Goal: Transaction & Acquisition: Purchase product/service

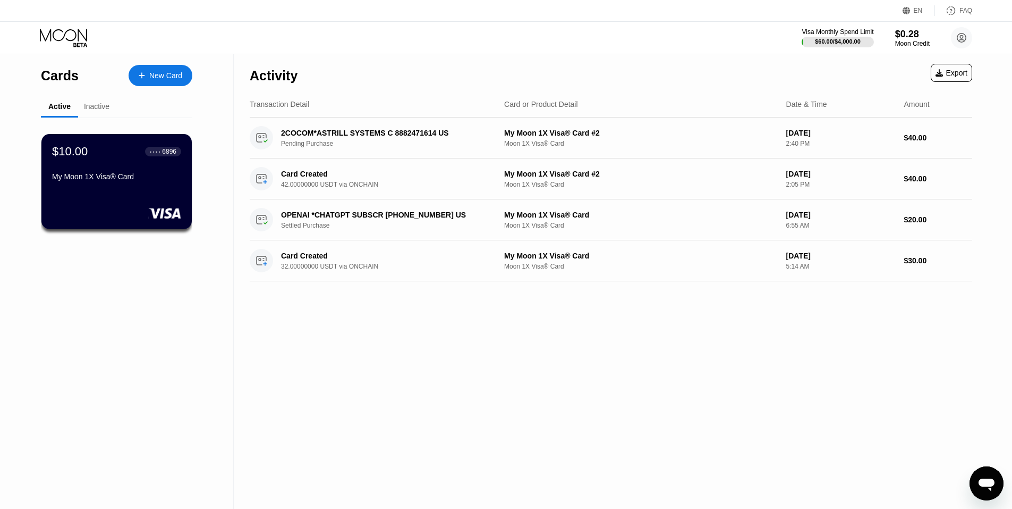
click at [101, 104] on div "Inactive" at bounding box center [97, 106] width 26 height 9
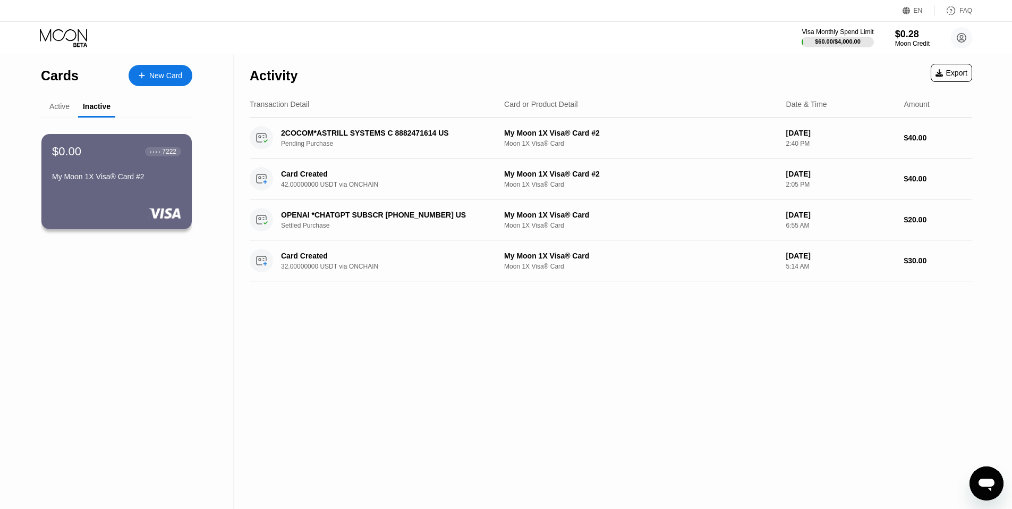
click at [62, 107] on div "Active" at bounding box center [59, 106] width 20 height 9
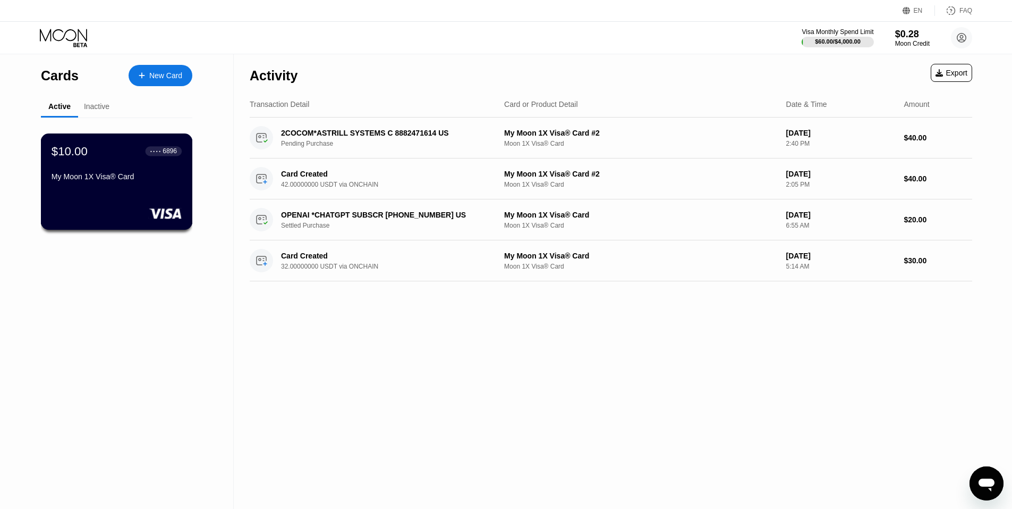
click at [104, 179] on div "My Moon 1X Visa® Card" at bounding box center [117, 176] width 130 height 9
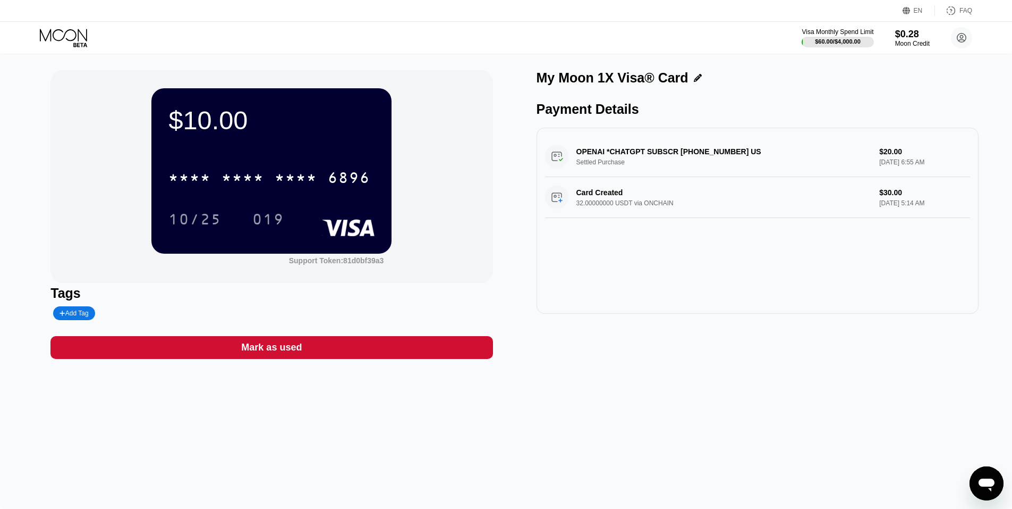
click at [324, 236] on rect at bounding box center [349, 227] width 53 height 17
drag, startPoint x: 340, startPoint y: 223, endPoint x: 467, endPoint y: 157, distance: 142.9
click at [467, 157] on div "$10.00 * * * * * * * * * * * * 6896 10/25 019 Support Token: 81d0bf39a3" at bounding box center [271, 176] width 442 height 213
click at [57, 38] on icon at bounding box center [64, 38] width 49 height 19
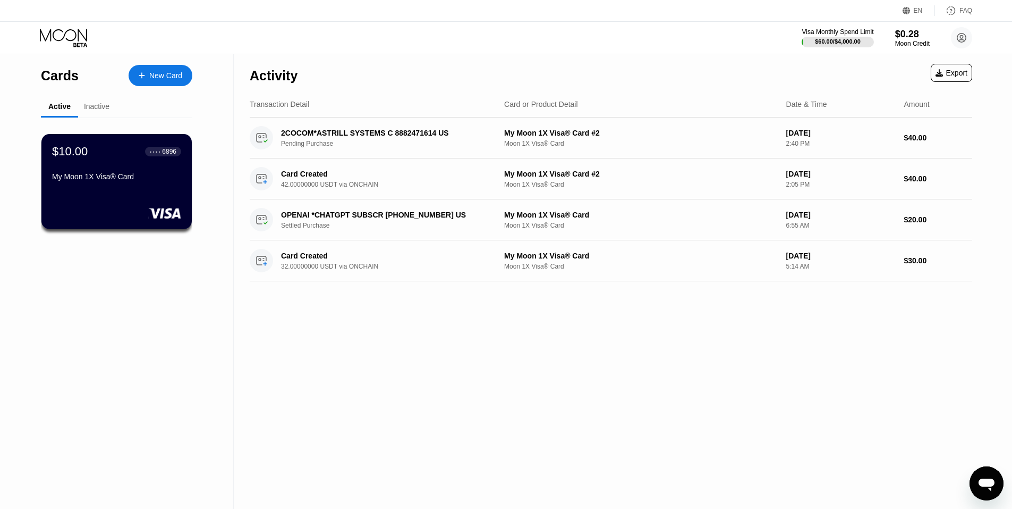
click at [159, 69] on div "New Card" at bounding box center [161, 75] width 64 height 21
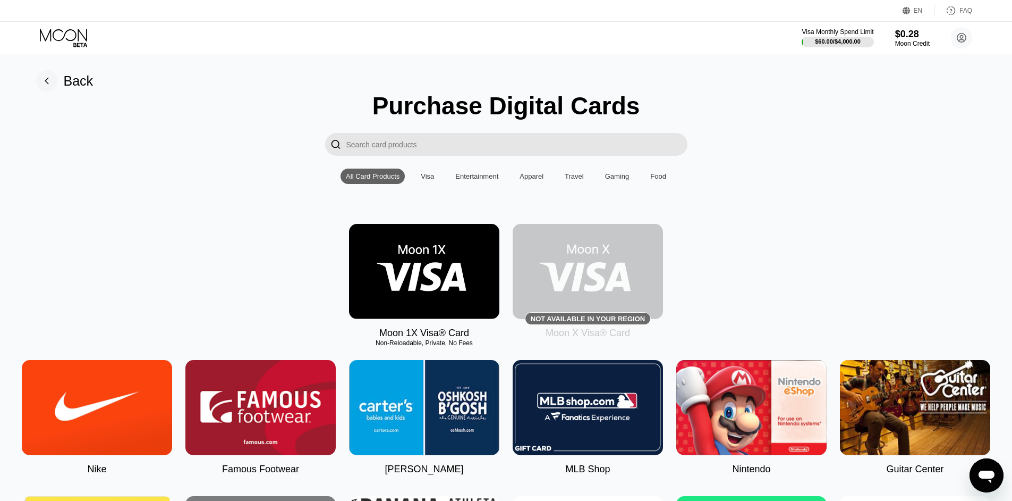
click at [424, 262] on img at bounding box center [424, 271] width 150 height 95
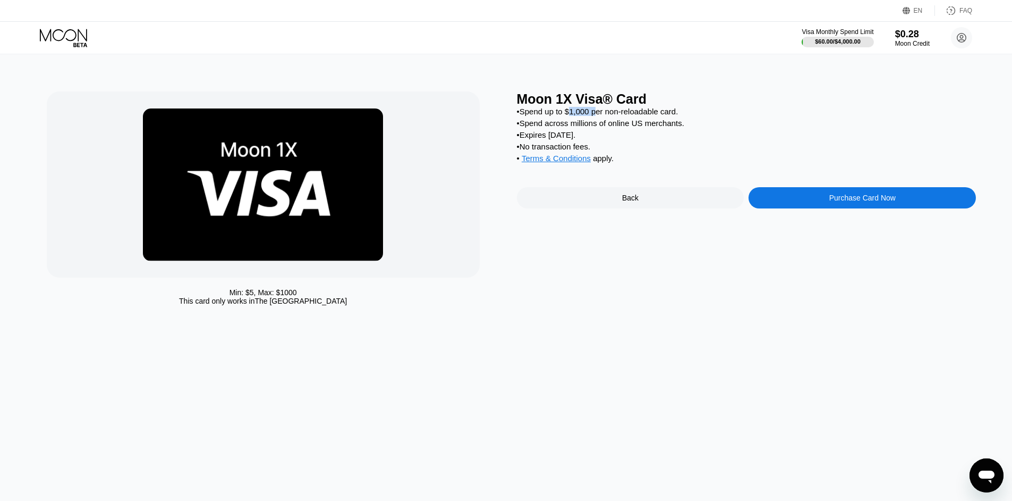
drag, startPoint x: 573, startPoint y: 112, endPoint x: 605, endPoint y: 109, distance: 32.0
click at [605, 109] on div "• Spend up to $1,000 per non-reloadable card." at bounding box center [747, 111] width 460 height 9
click at [609, 109] on div "• Spend up to $1,000 per non-reloadable card." at bounding box center [747, 111] width 460 height 9
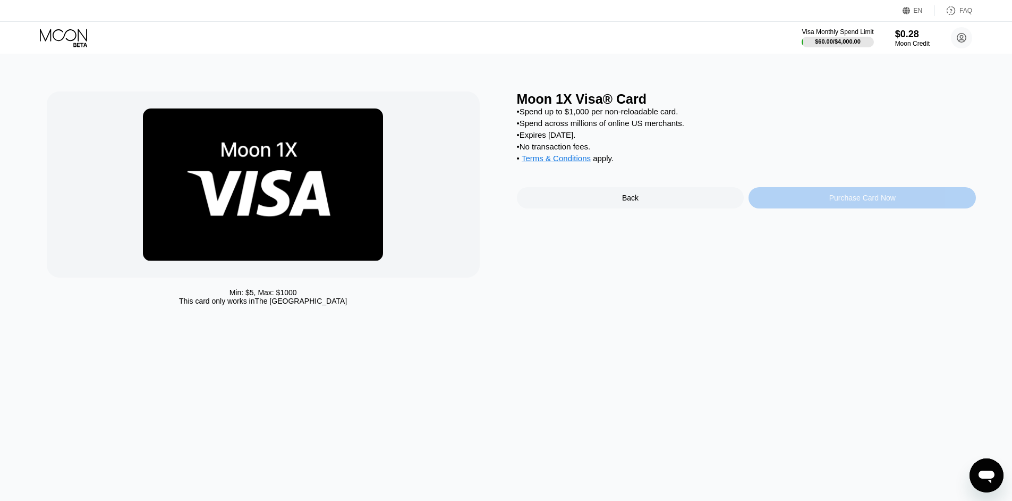
click at [857, 202] on div "Purchase Card Now" at bounding box center [863, 197] width 66 height 9
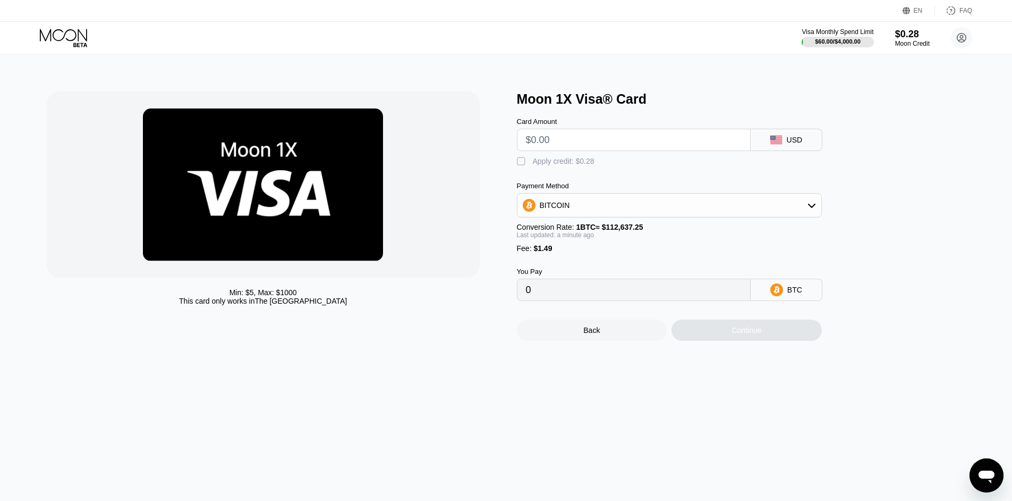
click at [713, 144] on input "text" at bounding box center [634, 139] width 216 height 21
type input "$1"
type input "0.00002211"
type input "$16"
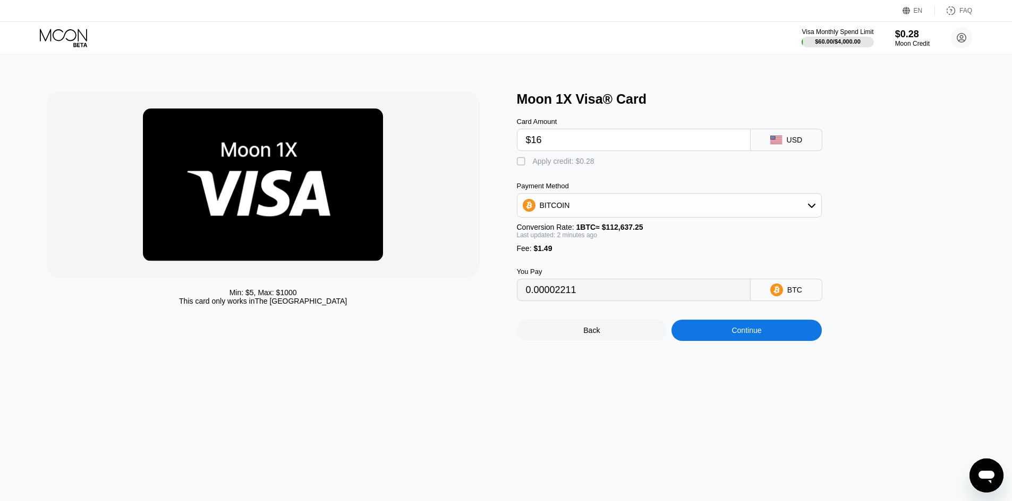
type input "0.00015528"
type input "$163"
type input "0.00146036"
type input "$163"
click at [812, 208] on icon at bounding box center [811, 206] width 7 height 4
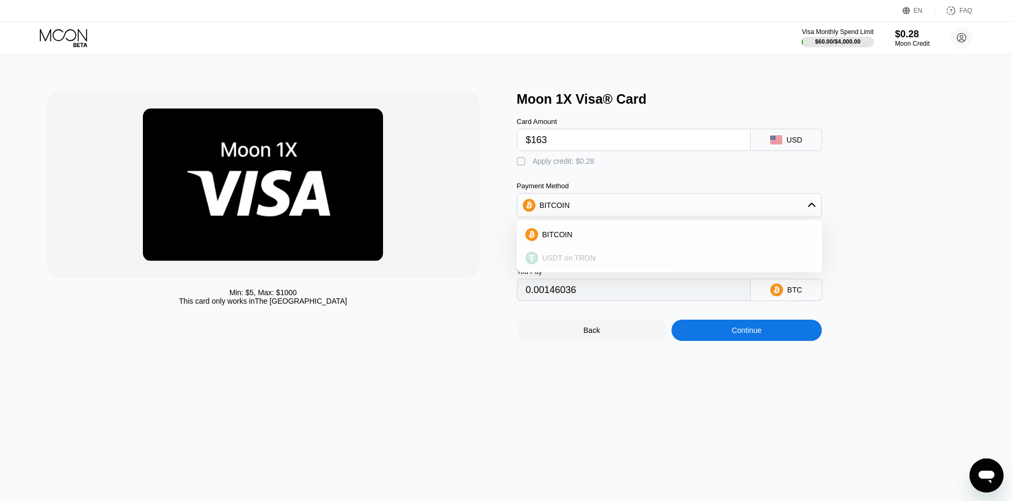
click at [594, 261] on div "USDT on TRON" at bounding box center [675, 258] width 275 height 9
type input "166.15"
click at [583, 140] on input "$163" at bounding box center [634, 139] width 216 height 21
drag, startPoint x: 581, startPoint y: 142, endPoint x: 541, endPoint y: 147, distance: 40.2
click at [541, 147] on input "$163" at bounding box center [634, 139] width 216 height 21
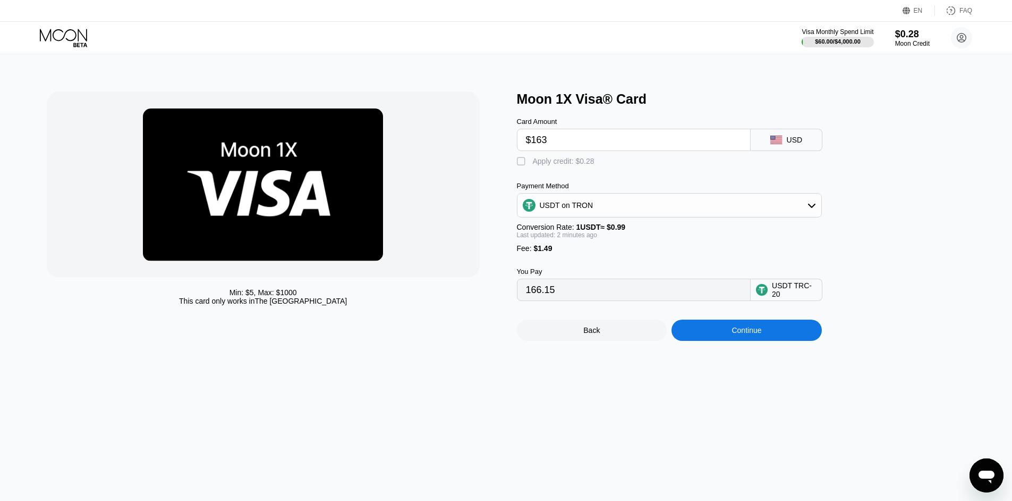
click at [764, 337] on div "Continue" at bounding box center [747, 329] width 150 height 21
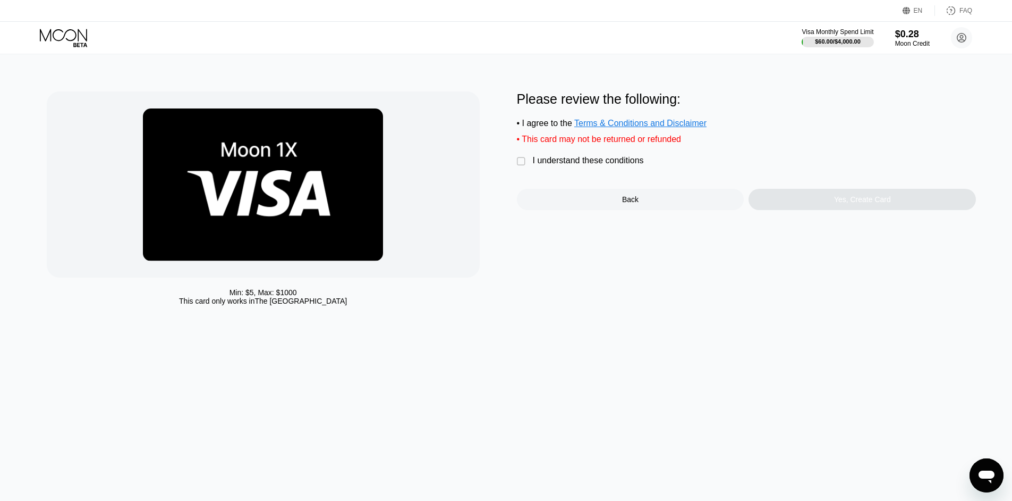
click at [575, 165] on div "I understand these conditions" at bounding box center [588, 161] width 111 height 10
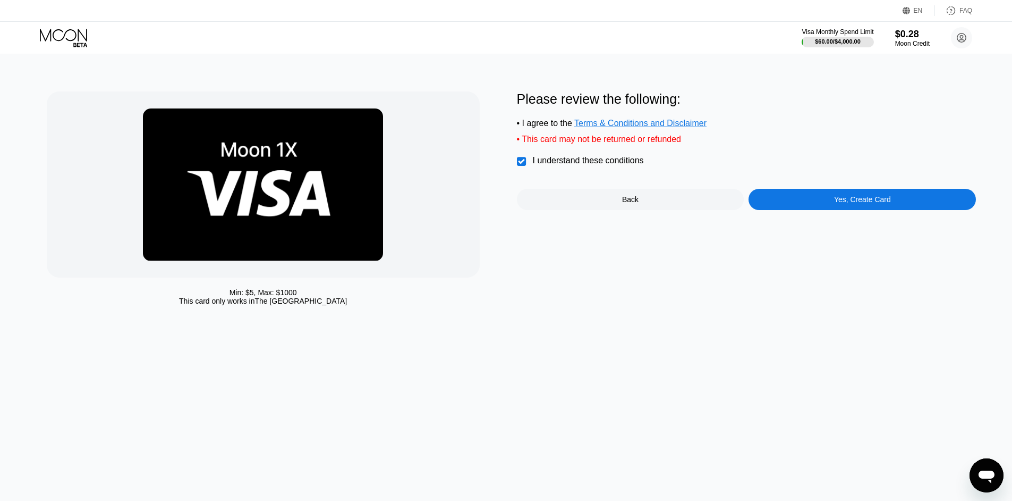
click at [834, 208] on div "Yes, Create Card" at bounding box center [862, 199] width 227 height 21
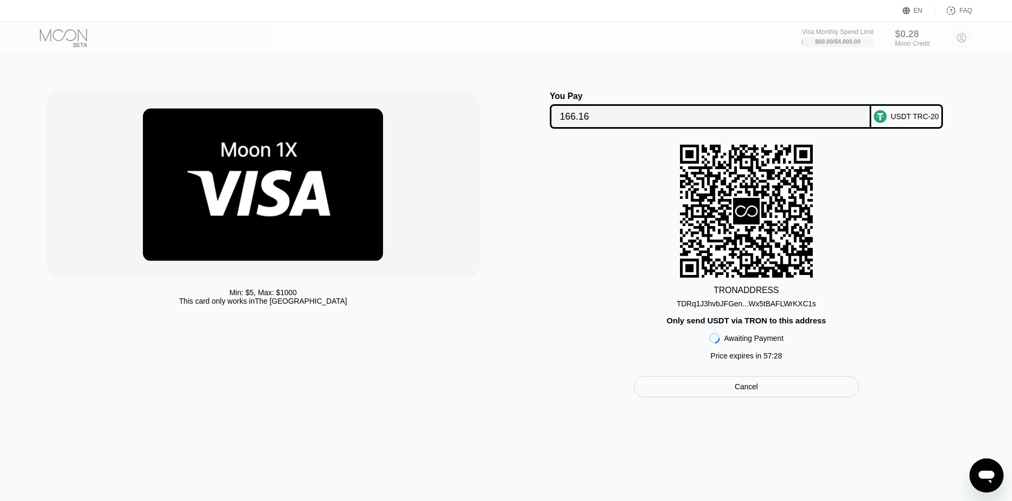
click at [786, 307] on div "TDRq1J3hvbJFGen...Wx5tBAFLWrKXC1s" at bounding box center [746, 303] width 139 height 9
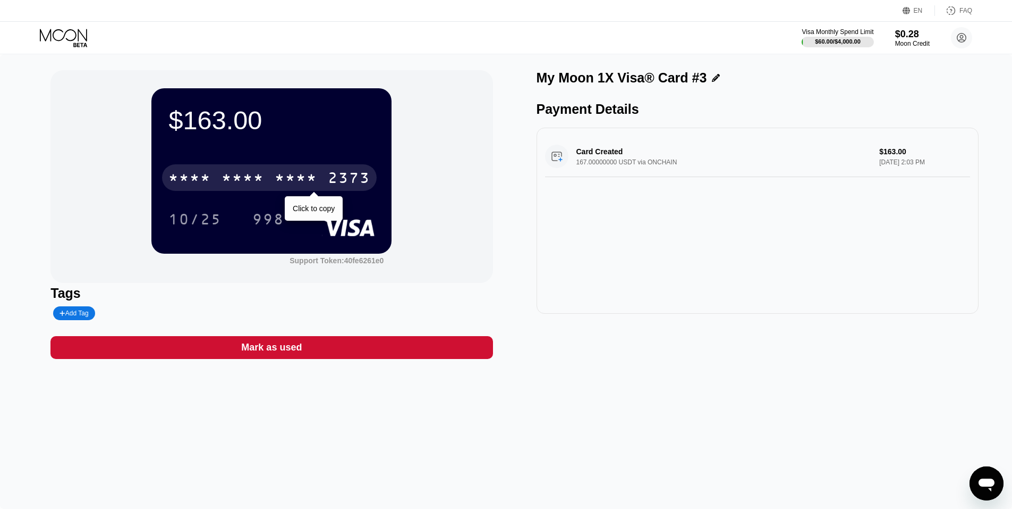
click at [309, 184] on div "* * * *" at bounding box center [296, 179] width 43 height 17
click at [306, 183] on div "2534" at bounding box center [296, 179] width 43 height 17
click at [277, 180] on div "* * * *" at bounding box center [296, 179] width 43 height 17
click at [321, 178] on div "4513 6500 2534 2373" at bounding box center [269, 177] width 215 height 27
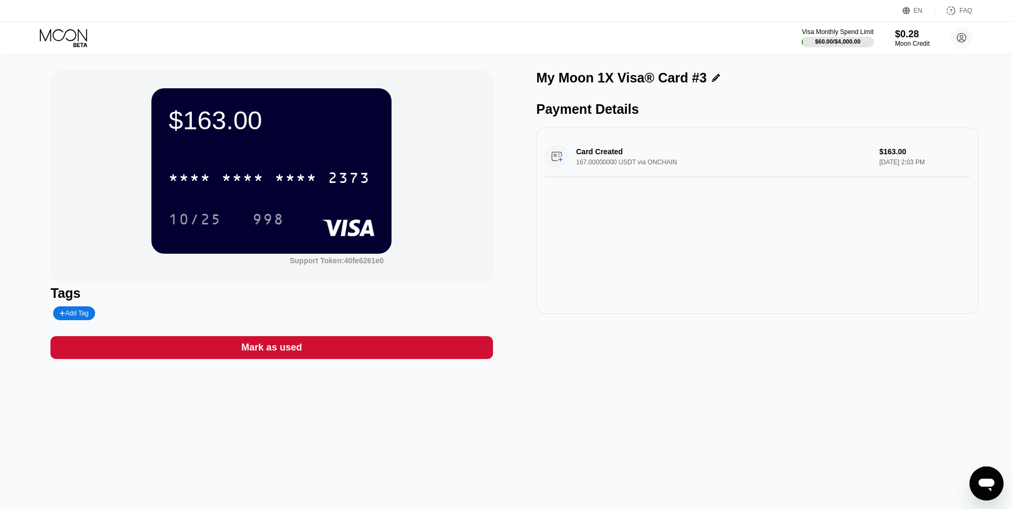
click at [206, 221] on div "10/25" at bounding box center [194, 220] width 53 height 17
click at [273, 220] on div "998" at bounding box center [268, 220] width 32 height 17
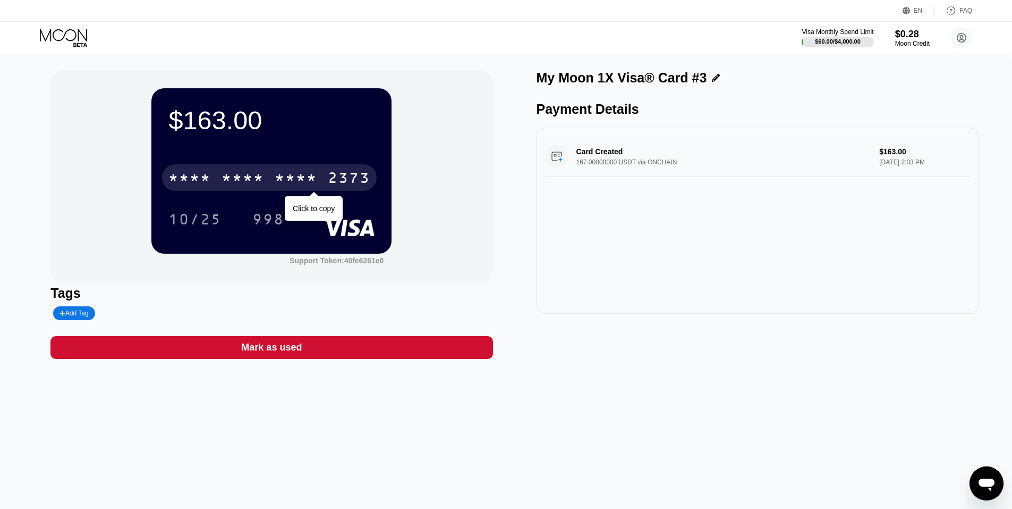
click at [261, 181] on div "* * * *" at bounding box center [243, 179] width 43 height 17
click at [261, 181] on div "6500" at bounding box center [243, 179] width 43 height 17
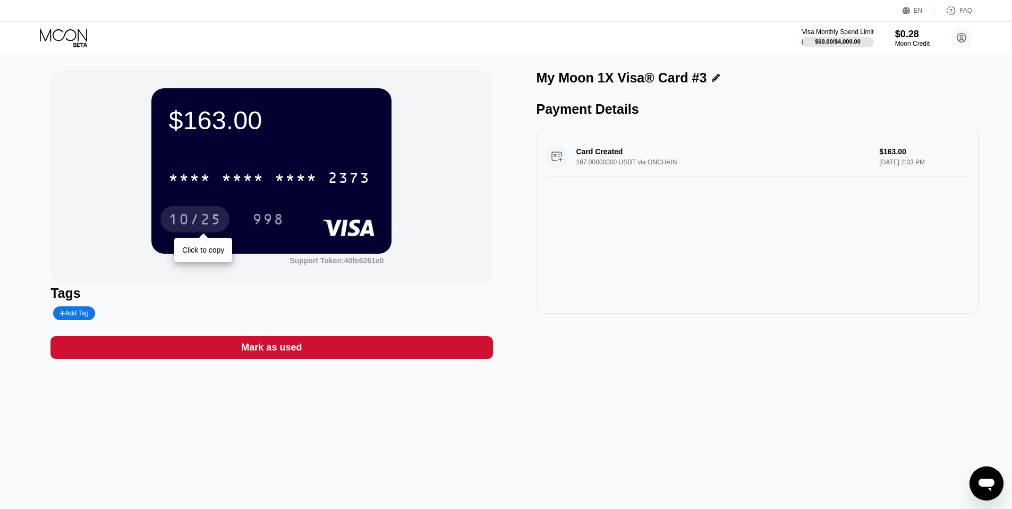
click at [189, 219] on div "10/25" at bounding box center [194, 220] width 53 height 17
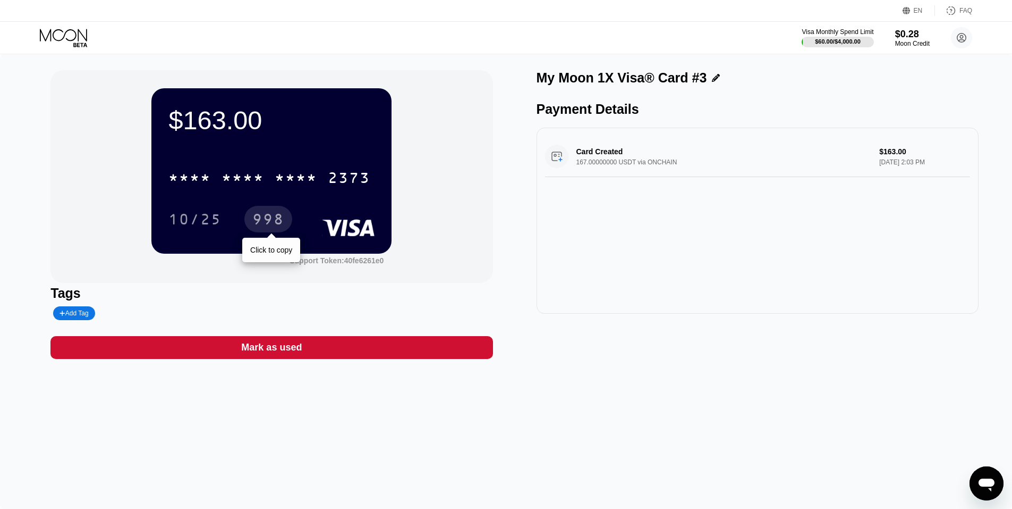
click at [280, 217] on div "998" at bounding box center [268, 220] width 32 height 17
